Goal: Information Seeking & Learning: Learn about a topic

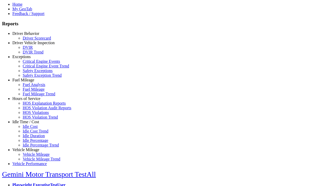
click at [30, 59] on link "Exceptions" at bounding box center [21, 56] width 18 height 4
click at [34, 68] on link "Critical Engine Event Trend" at bounding box center [46, 66] width 46 height 4
select select
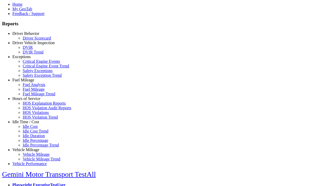
select select
